Goal: Obtain resource: Obtain resource

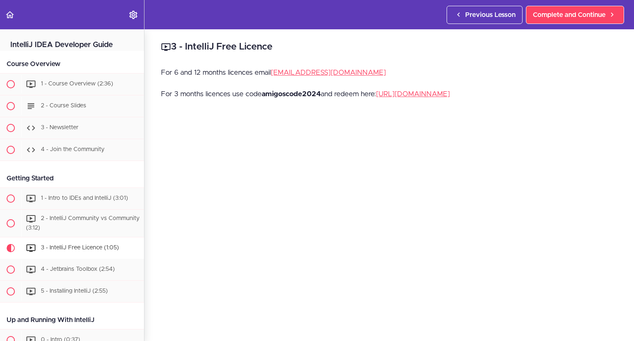
click at [464, 98] on p "For 3 months licences use code amigoscode2024 and redeem here: [URL][DOMAIN_NAM…" at bounding box center [389, 94] width 457 height 12
click at [450, 96] on link "[URL][DOMAIN_NAME]" at bounding box center [413, 93] width 74 height 7
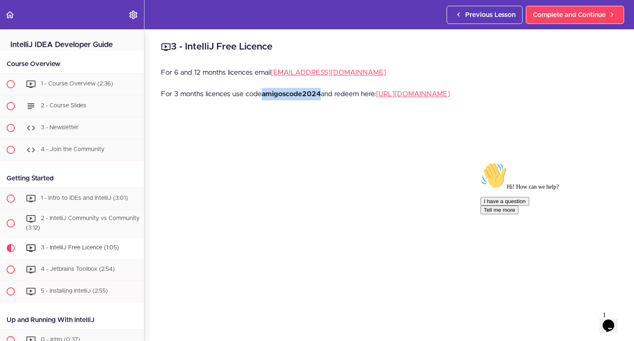
drag, startPoint x: 323, startPoint y: 93, endPoint x: 263, endPoint y: 95, distance: 60.3
click at [263, 95] on p "For 3 months licences use code amigoscode2024 and redeem here: [URL][DOMAIN_NAM…" at bounding box center [389, 94] width 457 height 12
copy strong "amigoscode2024"
click at [302, 88] on p "For 3 months licences use code amigoscode2024 and redeem here: [URL][DOMAIN_NAM…" at bounding box center [389, 94] width 457 height 12
click at [310, 94] on strong "amigoscode2024" at bounding box center [291, 93] width 59 height 7
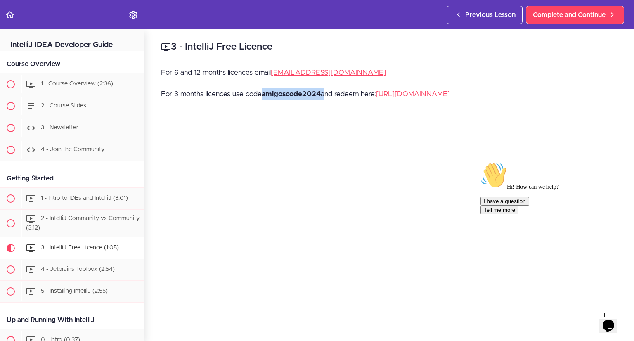
click at [310, 94] on strong "amigoscode2024" at bounding box center [291, 93] width 59 height 7
copy p "amigoscode2024"
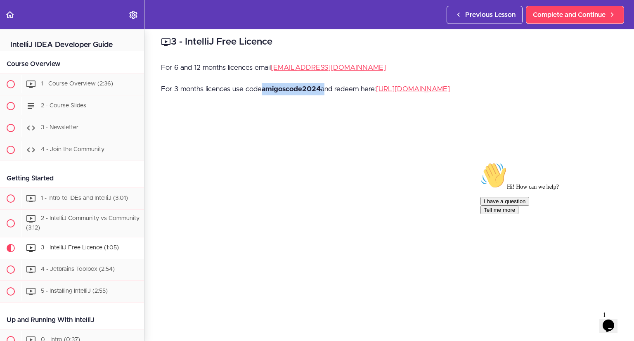
scroll to position [2, 0]
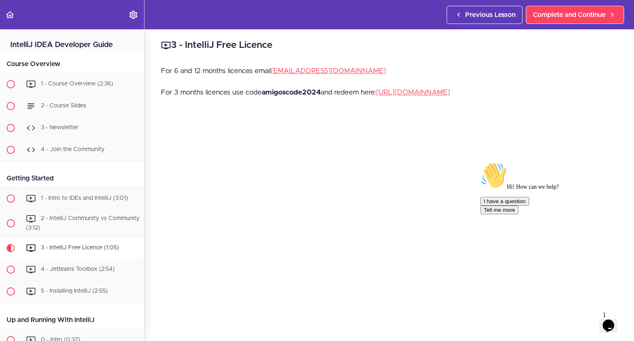
click at [315, 109] on div "3 - IntelliJ Free Licence For 6 and 12 months licences email [EMAIL_ADDRESS][DO…" at bounding box center [389, 184] width 490 height 312
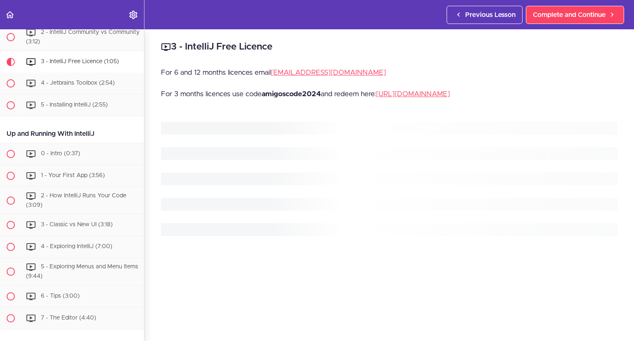
scroll to position [205, 0]
